Goal: Transaction & Acquisition: Purchase product/service

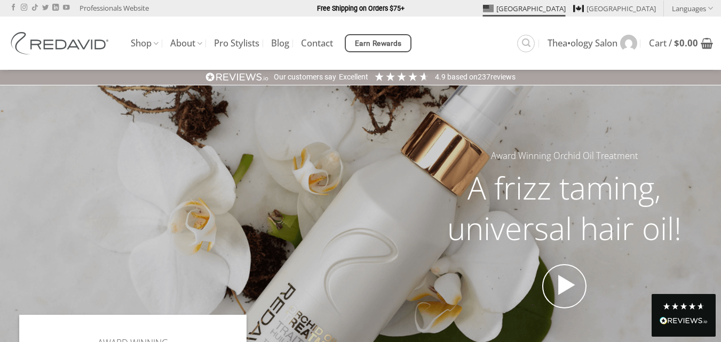
click at [149, 42] on link "Shop" at bounding box center [145, 43] width 28 height 21
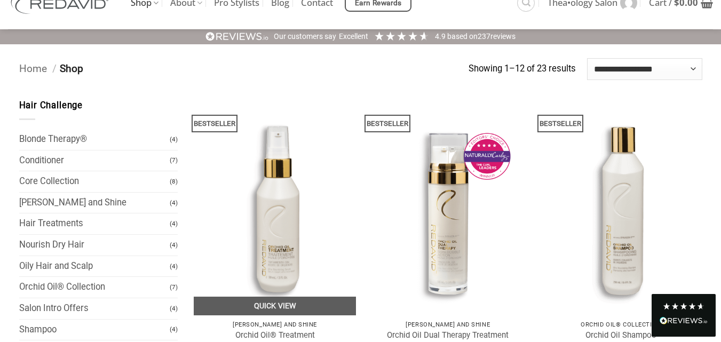
scroll to position [107, 0]
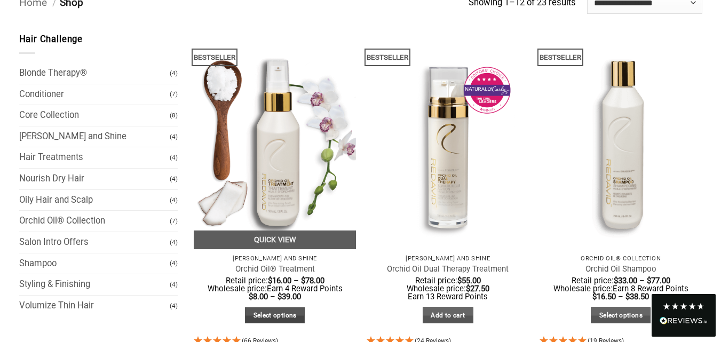
click at [282, 317] on link "Select options" at bounding box center [275, 315] width 60 height 17
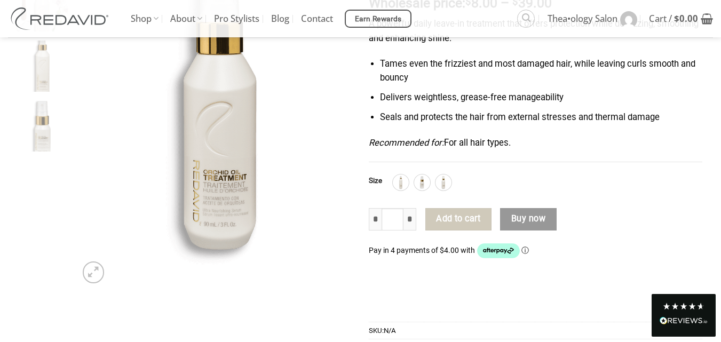
scroll to position [168, 0]
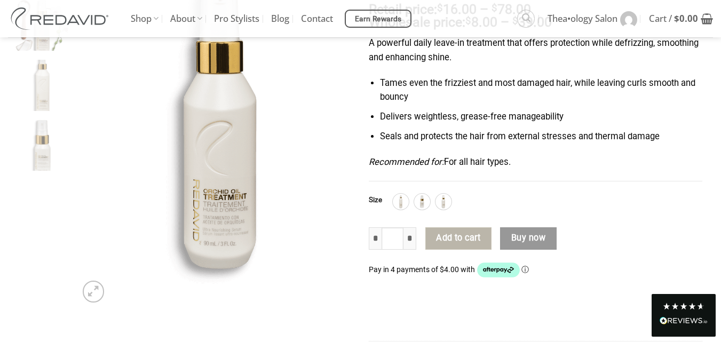
click at [456, 241] on button "Add to cart" at bounding box center [458, 238] width 66 height 22
click at [410, 243] on input "*" at bounding box center [410, 238] width 13 height 22
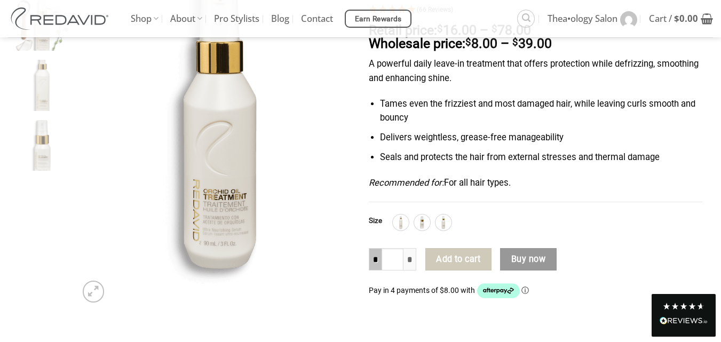
click at [370, 263] on input "*" at bounding box center [375, 259] width 13 height 22
type input "*"
click at [399, 220] on img at bounding box center [401, 223] width 14 height 14
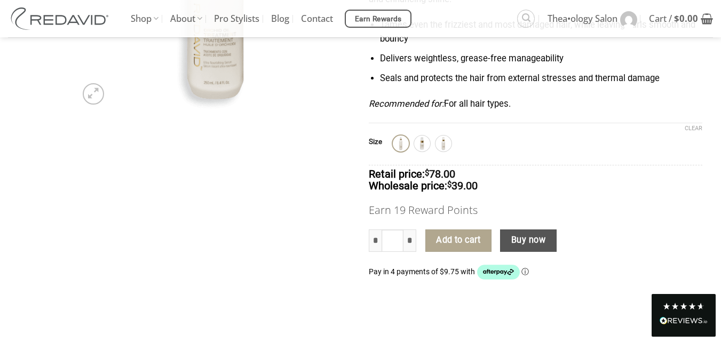
scroll to position [274, 0]
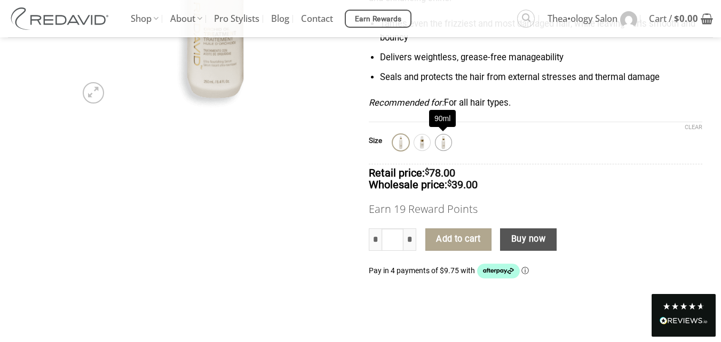
click at [450, 140] on img at bounding box center [444, 143] width 14 height 14
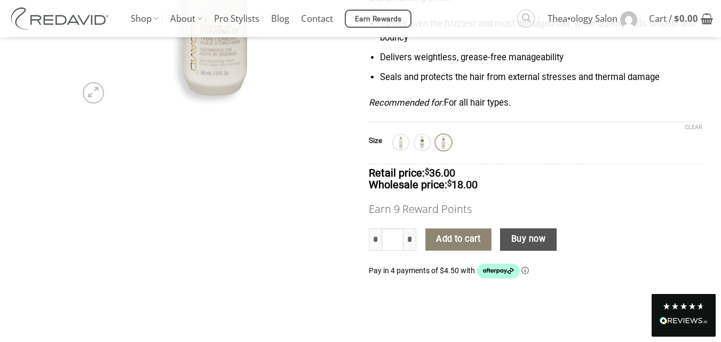
click at [463, 245] on button "Add to cart" at bounding box center [458, 239] width 66 height 22
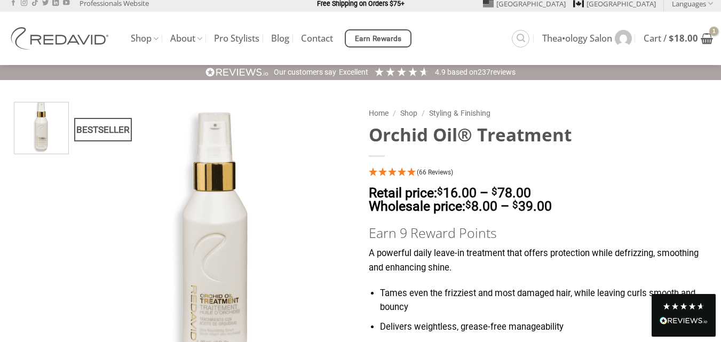
scroll to position [0, 0]
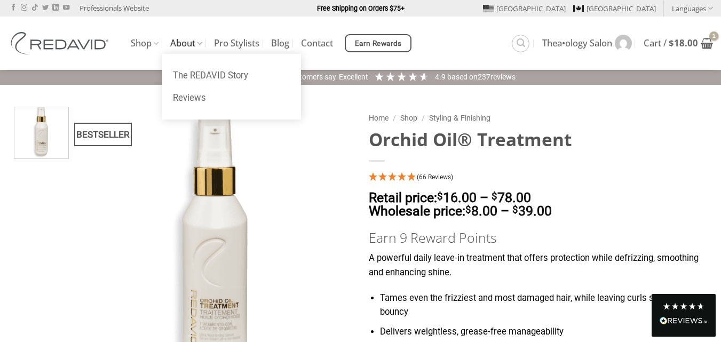
click at [183, 44] on link "About" at bounding box center [186, 43] width 32 height 21
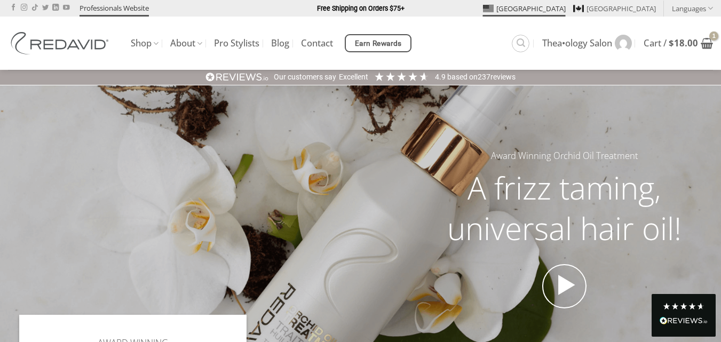
click at [141, 6] on link "Professionals Website" at bounding box center [114, 8] width 69 height 17
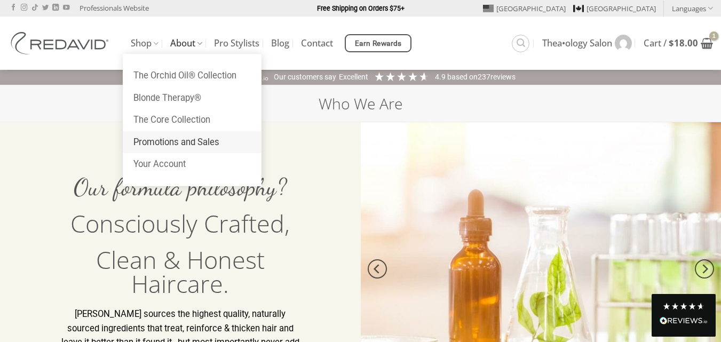
click at [191, 145] on link "Promotions and Sales" at bounding box center [192, 142] width 139 height 22
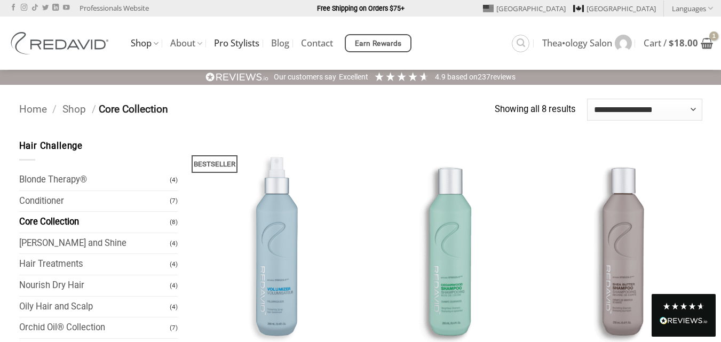
click at [242, 46] on link "Pro Stylists" at bounding box center [236, 43] width 45 height 19
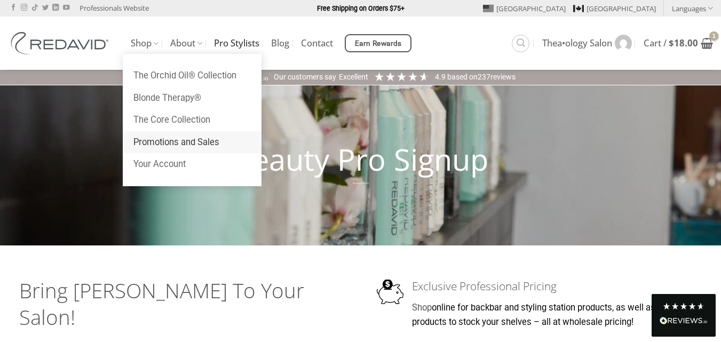
click at [195, 145] on link "Promotions and Sales" at bounding box center [192, 142] width 139 height 22
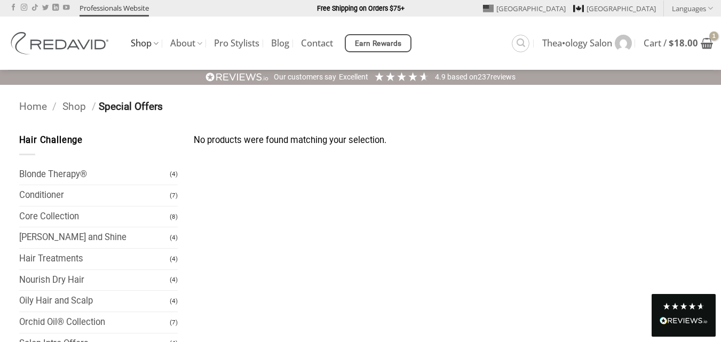
click at [108, 14] on link "Professionals Website" at bounding box center [114, 8] width 69 height 17
